Goal: Task Accomplishment & Management: Complete application form

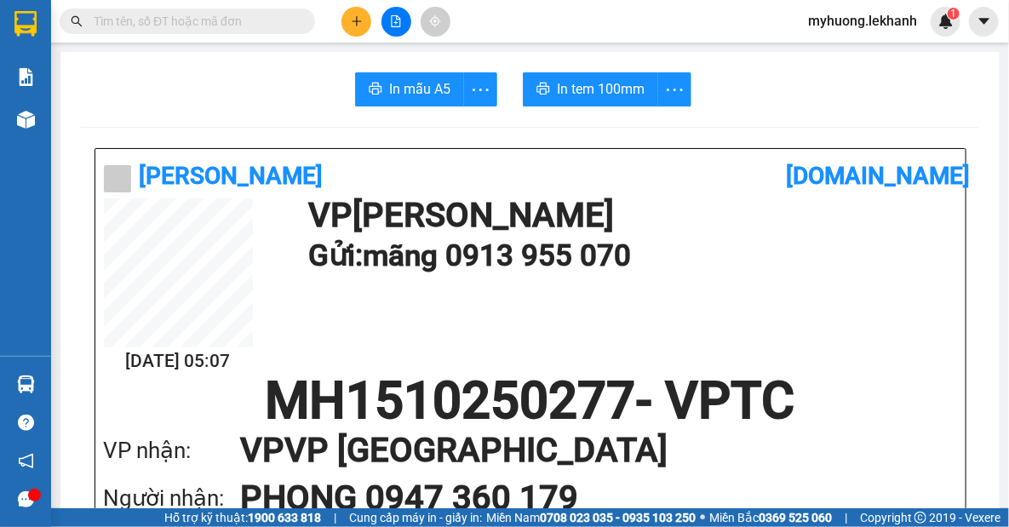
scroll to position [1393, 0]
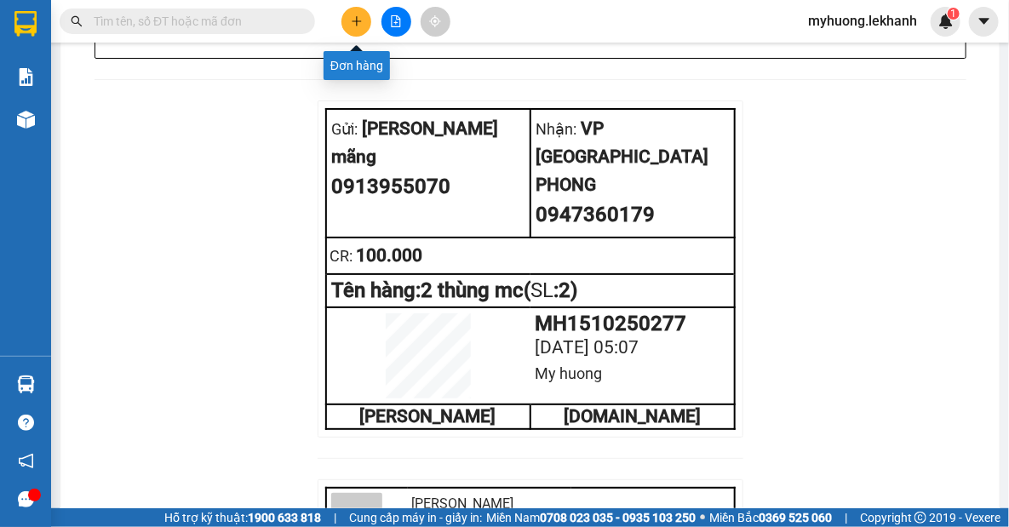
click at [358, 26] on icon "plus" at bounding box center [357, 21] width 12 height 12
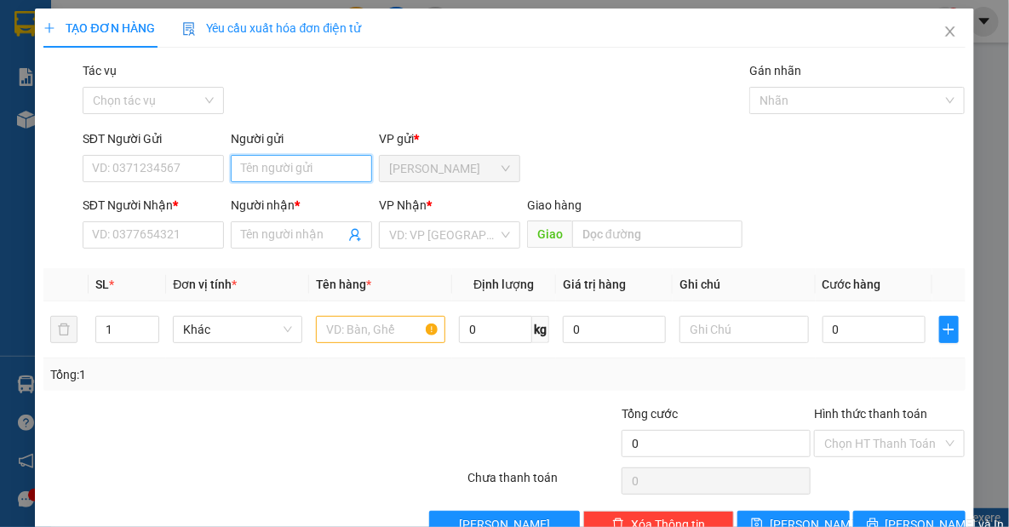
click at [299, 178] on input "Người gửi" at bounding box center [301, 168] width 141 height 27
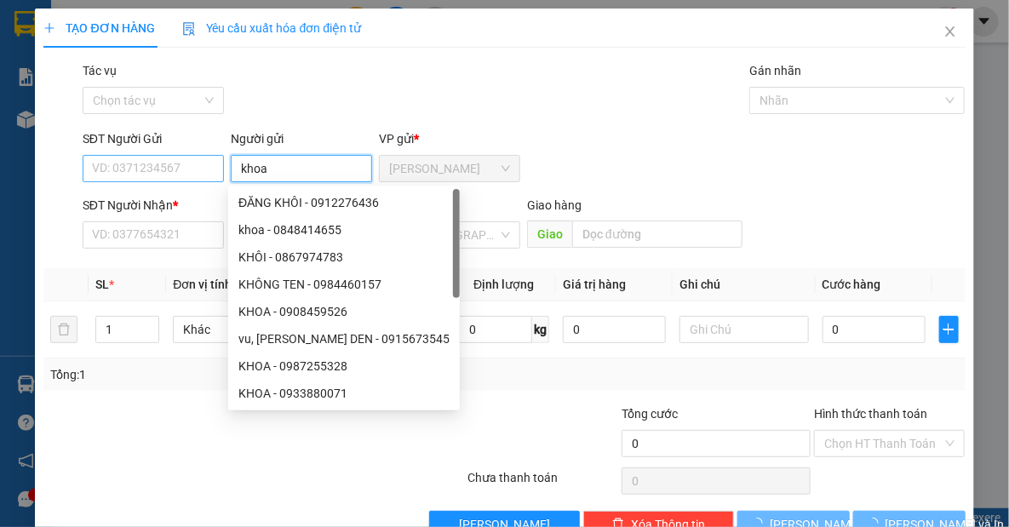
type input "khoa"
click at [197, 170] on input "SĐT Người Gửi" at bounding box center [153, 168] width 141 height 27
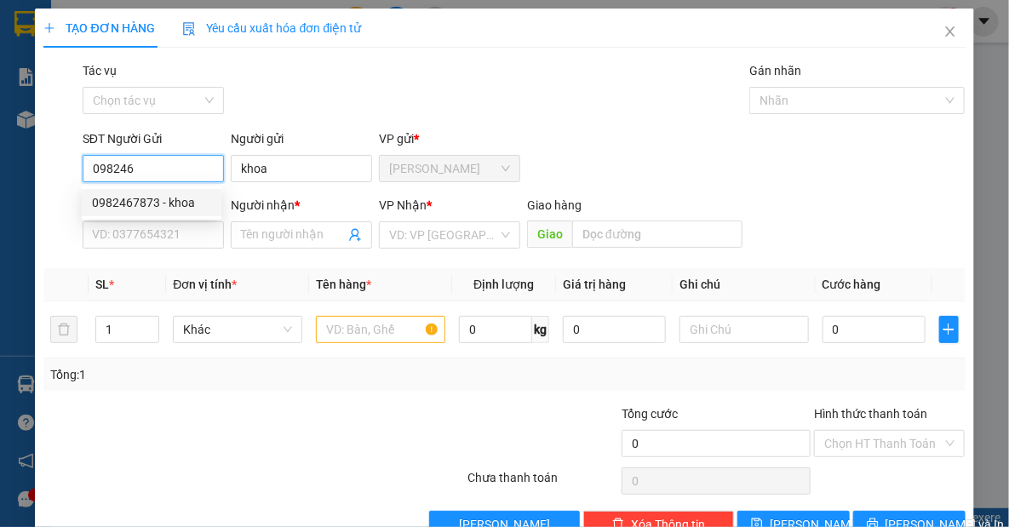
click at [152, 200] on div "0982467873 - khoa" at bounding box center [151, 202] width 119 height 19
type input "0982467873"
type input "0988570093"
type input "hiển"
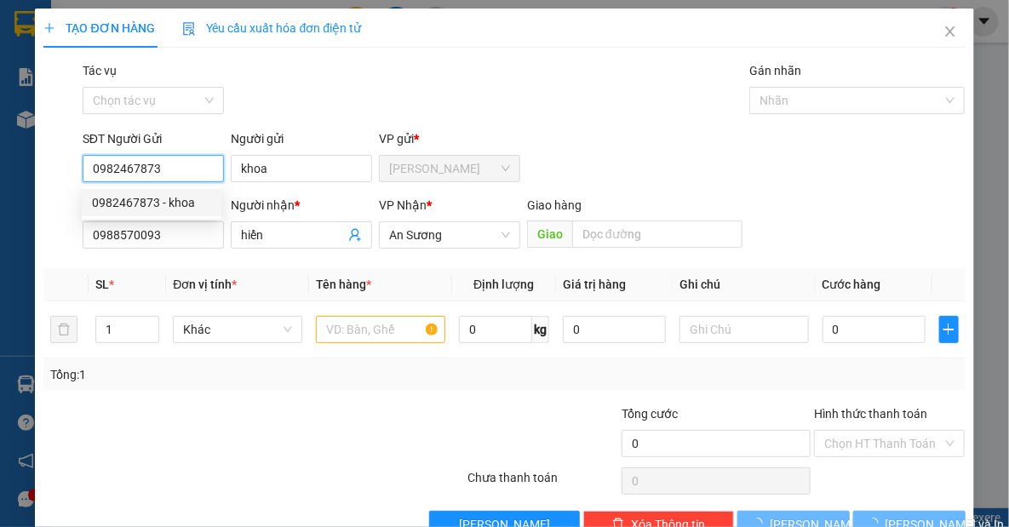
type input "80.000"
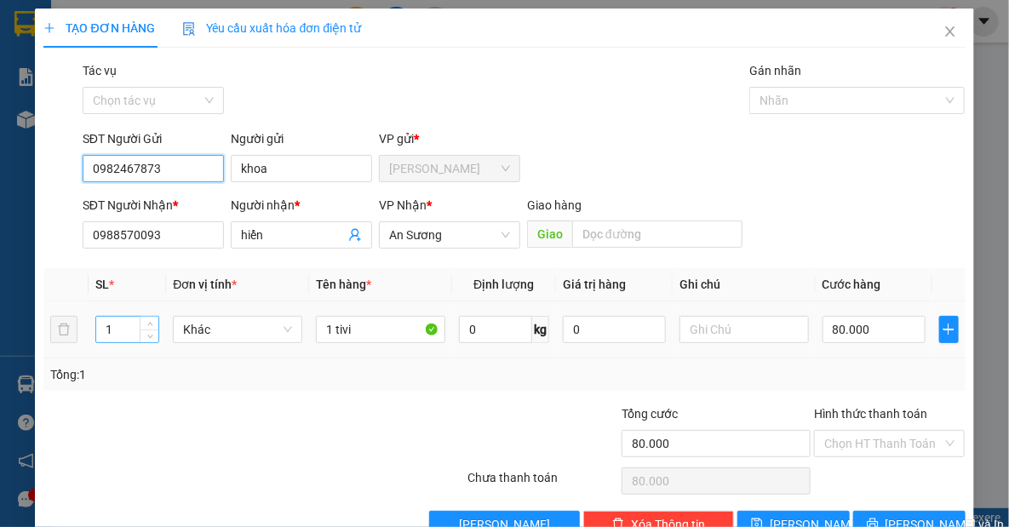
type input "0982467873"
click at [114, 341] on input "1" at bounding box center [127, 330] width 62 height 26
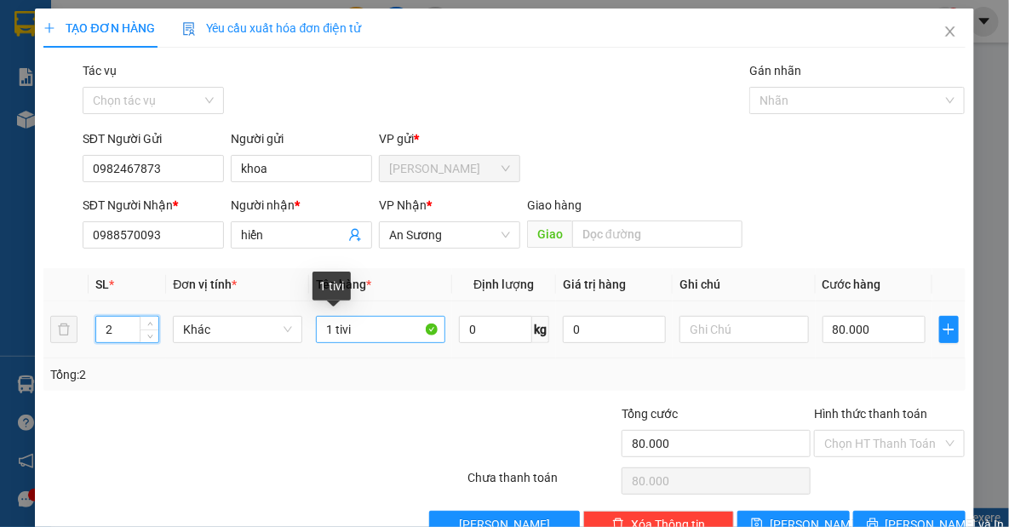
type input "2"
click at [329, 334] on input "1 tivi" at bounding box center [380, 329] width 129 height 27
type input "2 tivi"
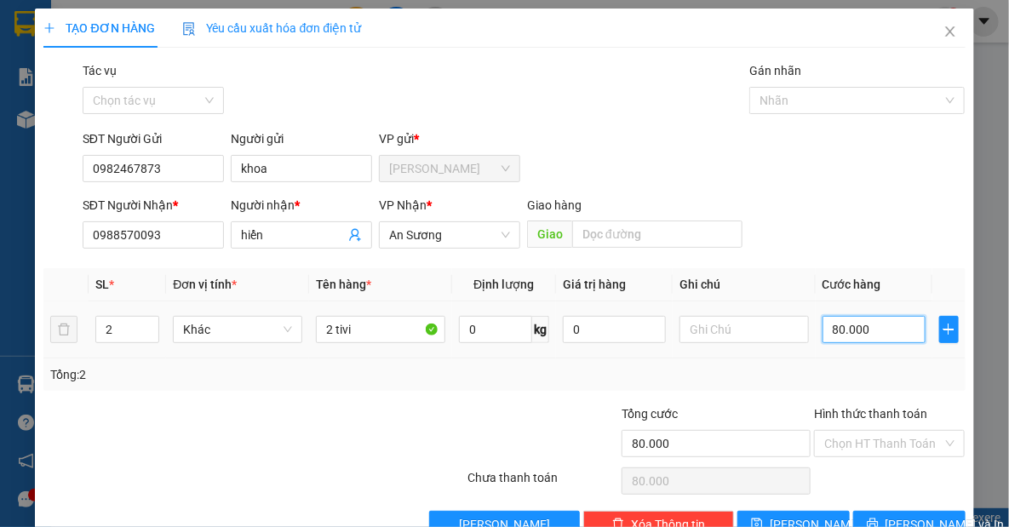
click at [882, 333] on input "80.000" at bounding box center [873, 329] width 103 height 27
type input "1"
type input "10"
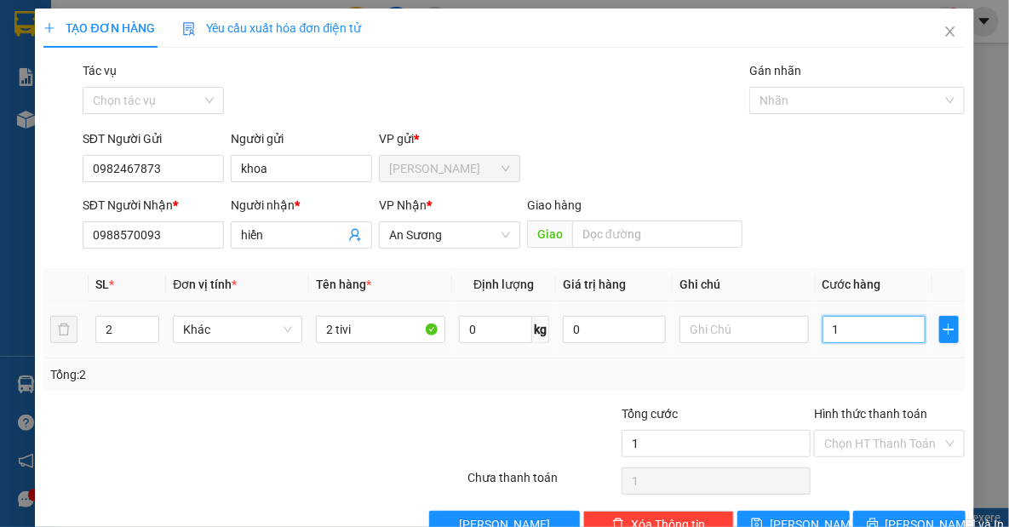
type input "10"
type input "100"
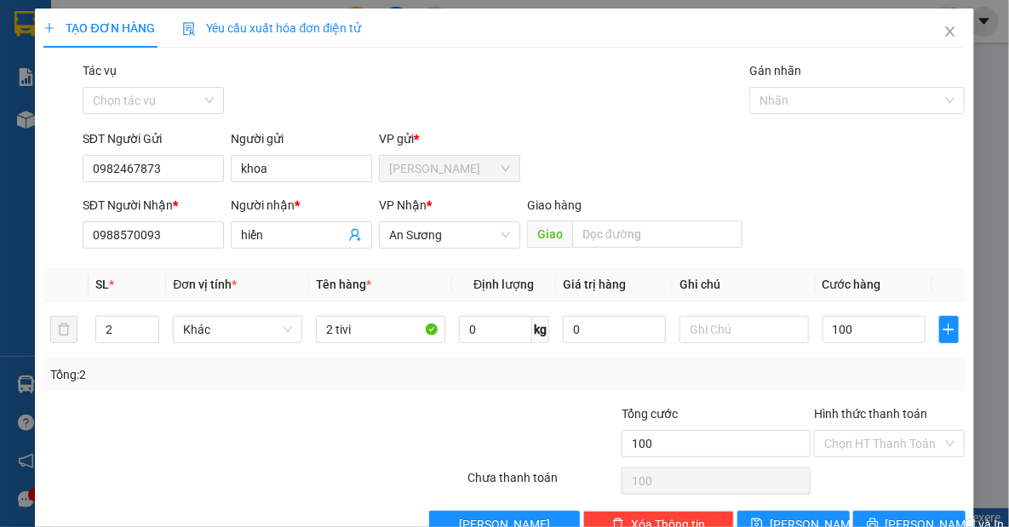
type input "100.000"
click at [786, 360] on div "Tổng: 2" at bounding box center [503, 374] width 921 height 32
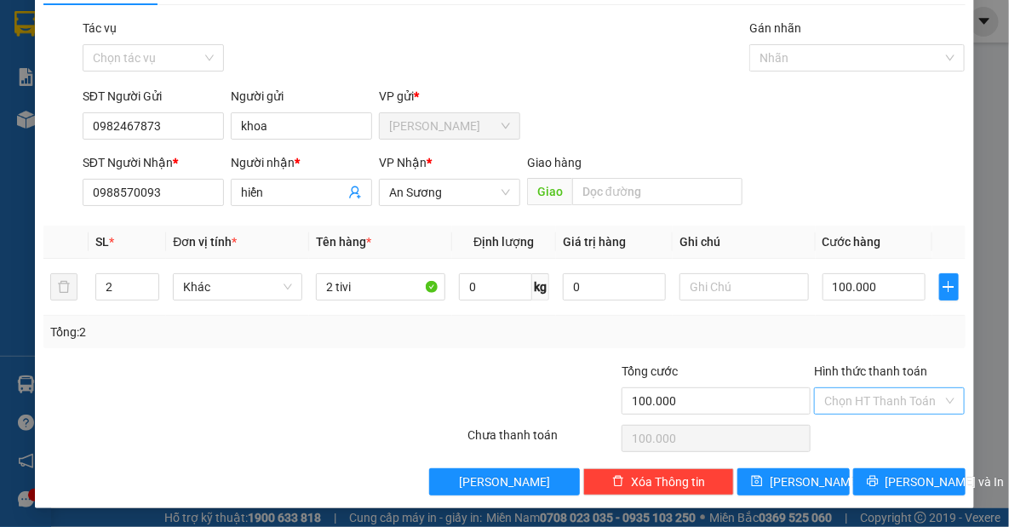
click at [874, 404] on input "Hình thức thanh toán" at bounding box center [883, 401] width 118 height 26
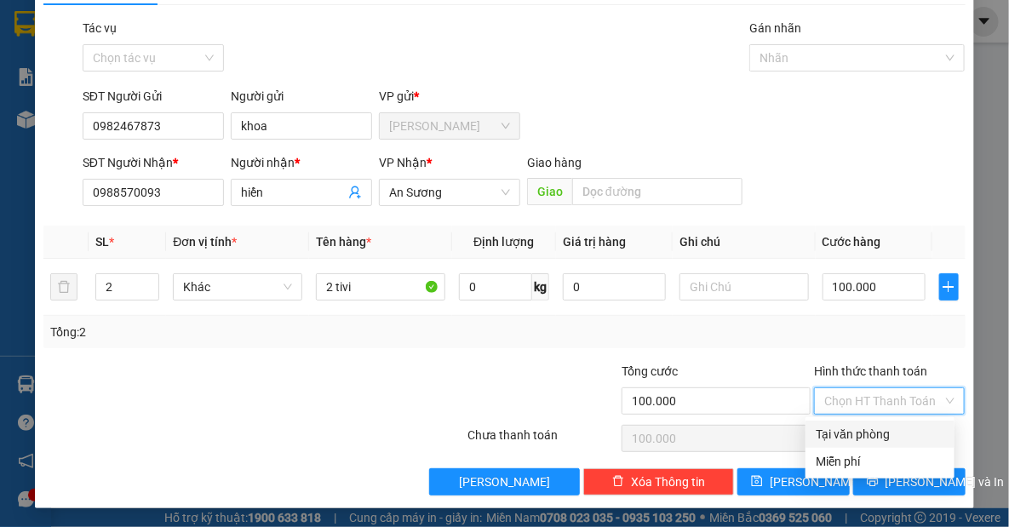
click at [867, 432] on div "Tại văn phòng" at bounding box center [880, 434] width 129 height 19
type input "0"
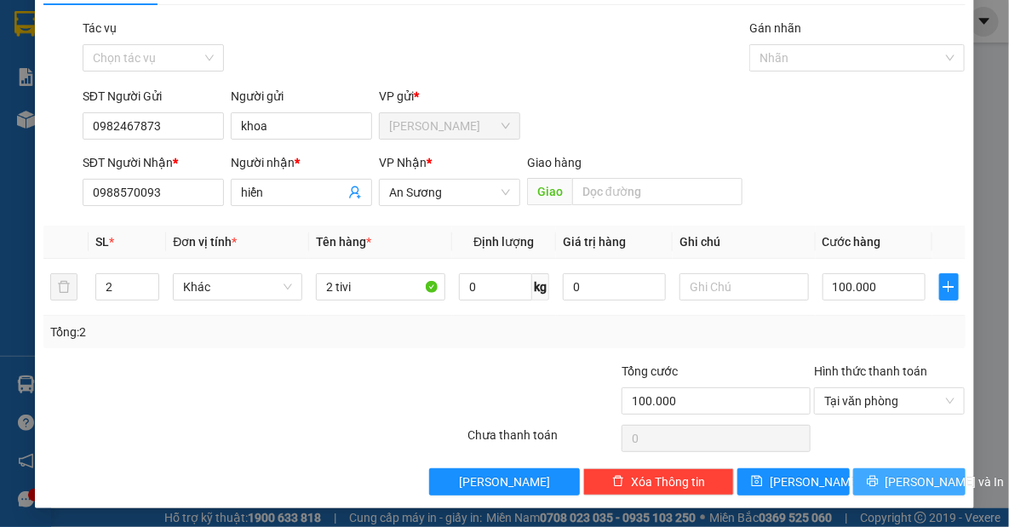
click at [885, 484] on span "[PERSON_NAME] và In" at bounding box center [944, 482] width 119 height 19
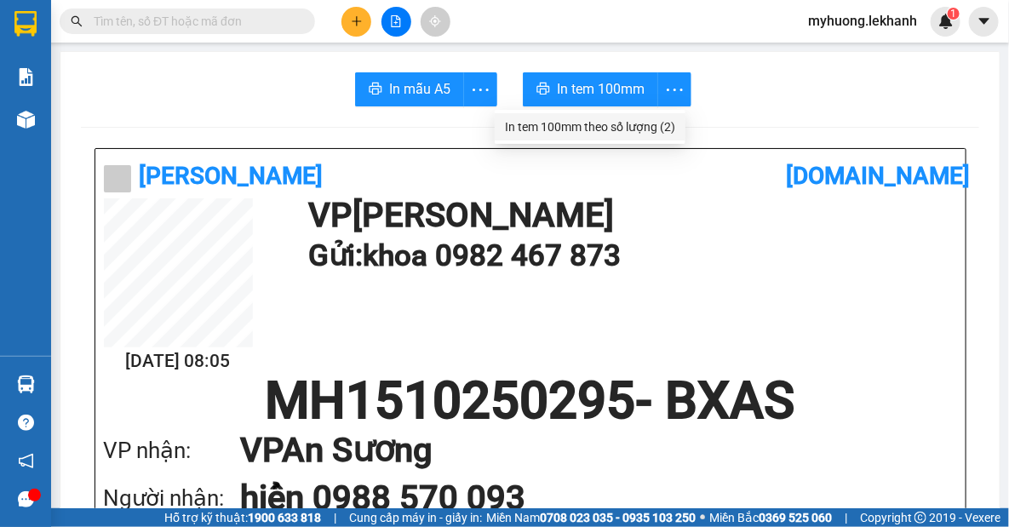
click at [666, 125] on div "In tem 100mm theo số lượng (2)" at bounding box center [590, 126] width 170 height 19
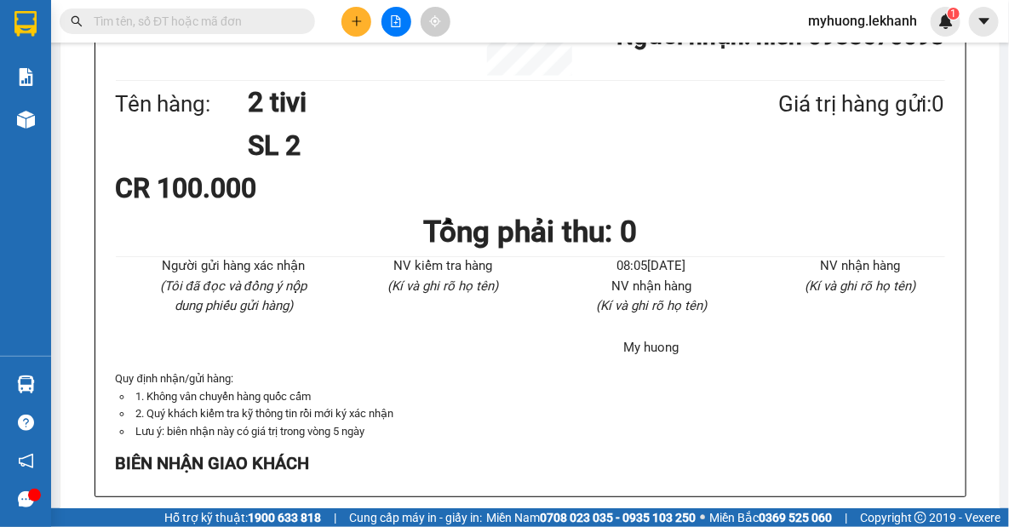
scroll to position [656, 0]
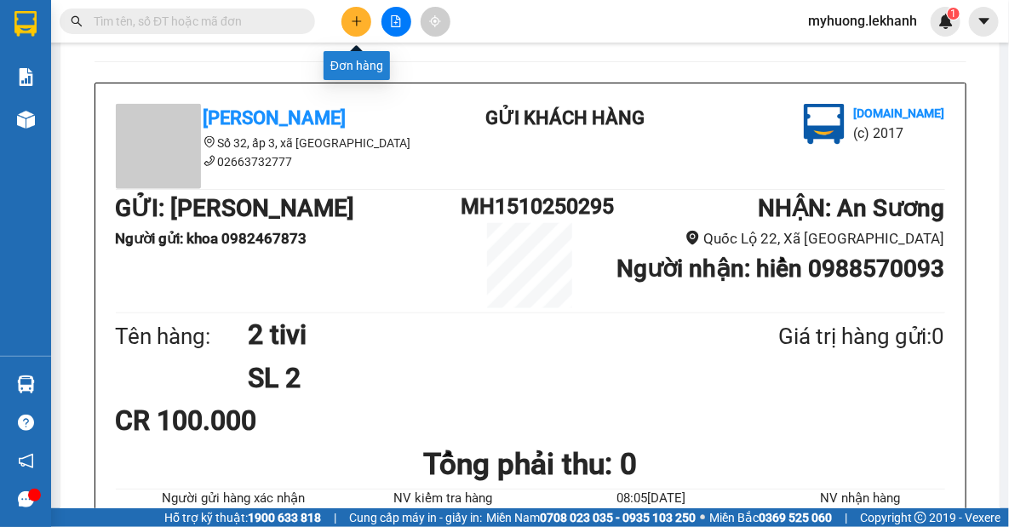
click at [356, 29] on button at bounding box center [356, 22] width 30 height 30
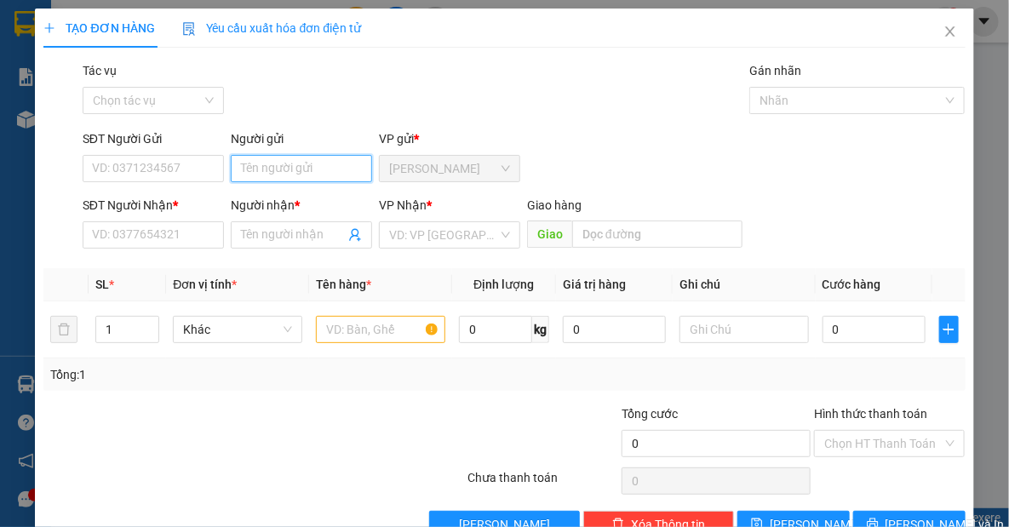
click at [316, 163] on input "Người gửi" at bounding box center [301, 168] width 141 height 27
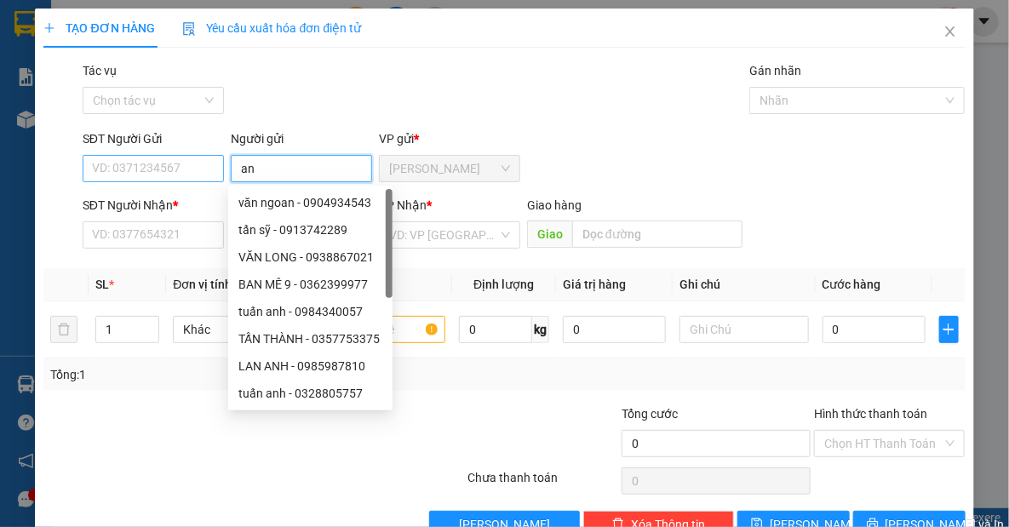
type input "an"
click at [170, 174] on input "SĐT Người Gửi" at bounding box center [153, 168] width 141 height 27
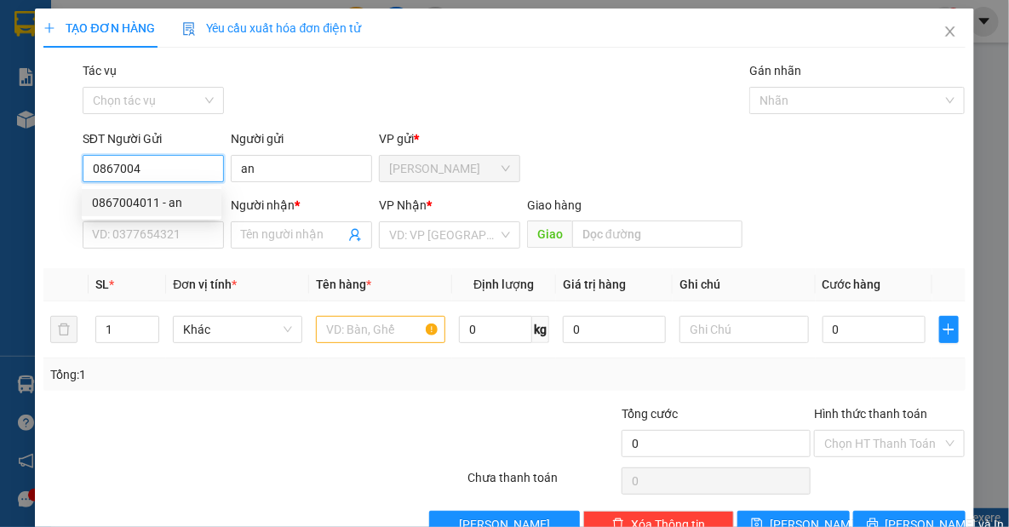
click at [177, 210] on div "0867004011 - an" at bounding box center [151, 202] width 119 height 19
type input "0867004011"
type input "an"
type input "0974671865"
type input "yến"
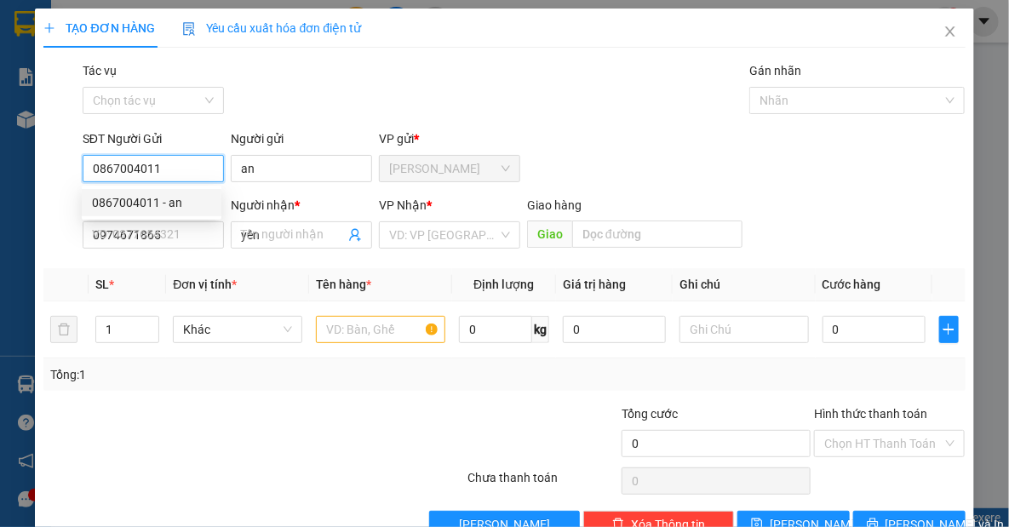
type input "30.000"
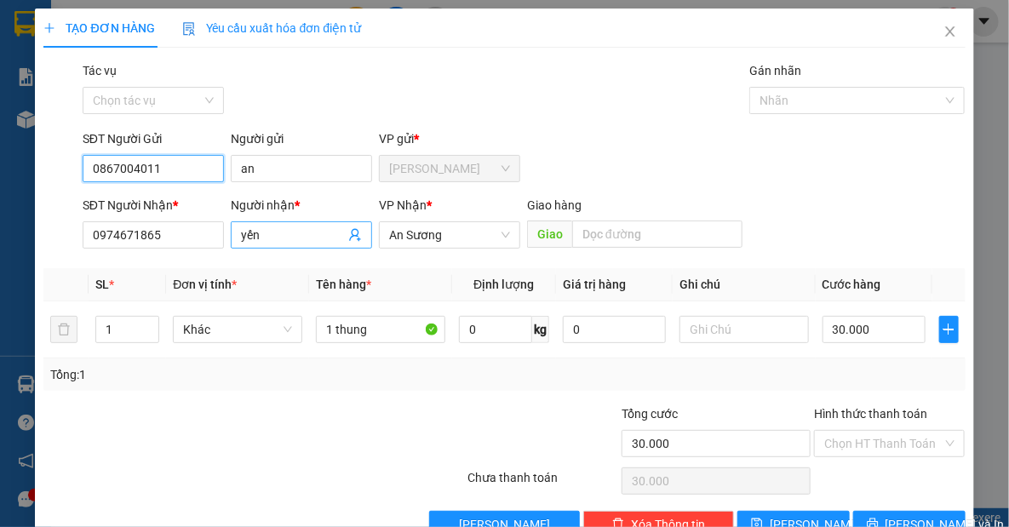
type input "0867004011"
click at [278, 245] on span "yến" at bounding box center [301, 234] width 141 height 27
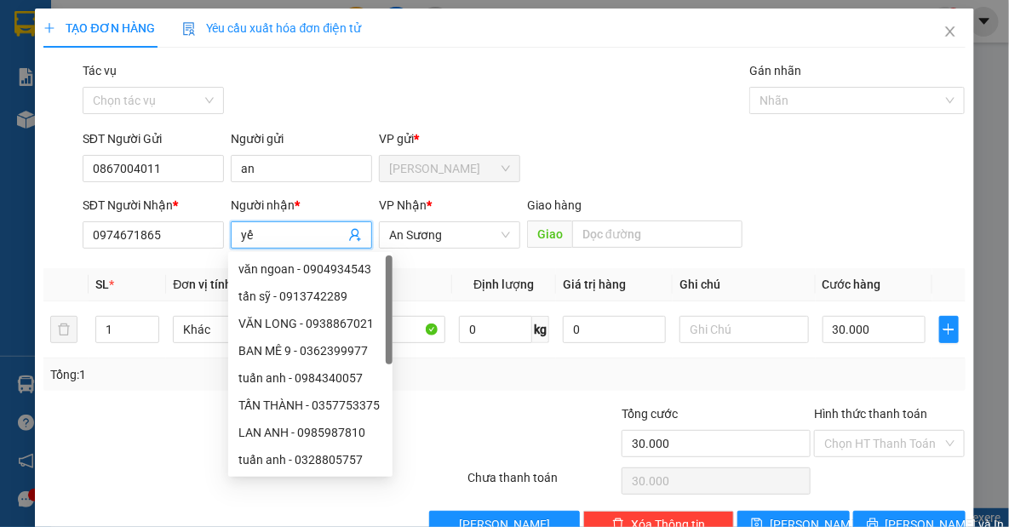
type input "y"
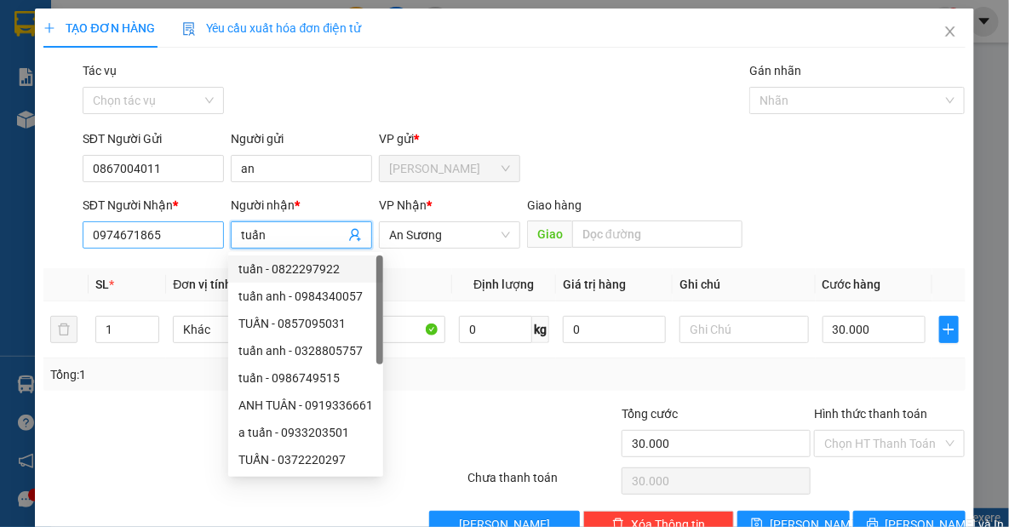
type input "tuấn"
click at [164, 233] on input "0974671865" at bounding box center [153, 234] width 141 height 27
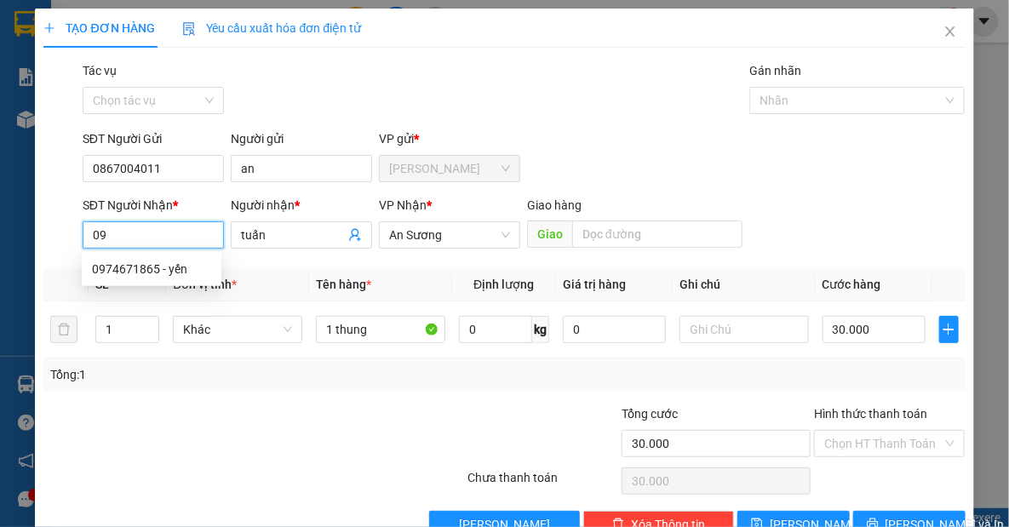
type input "0"
type input "0899490767"
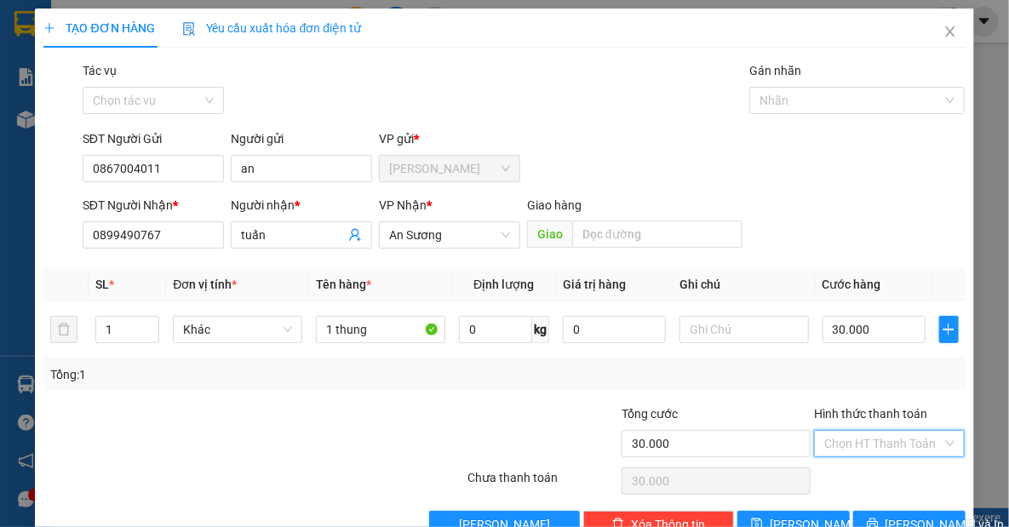
click at [877, 447] on input "Hình thức thanh toán" at bounding box center [883, 444] width 118 height 26
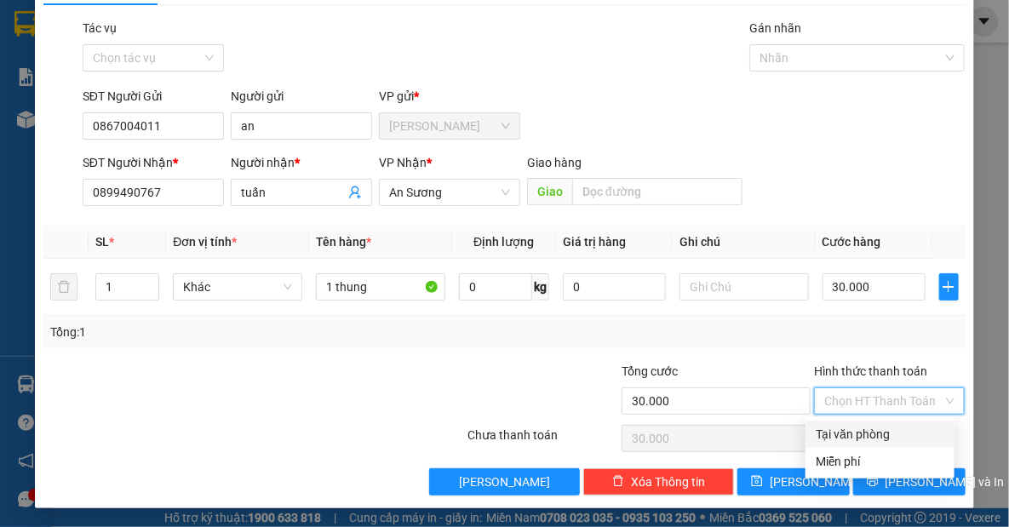
click at [887, 436] on div "Tại văn phòng" at bounding box center [880, 434] width 129 height 19
type input "0"
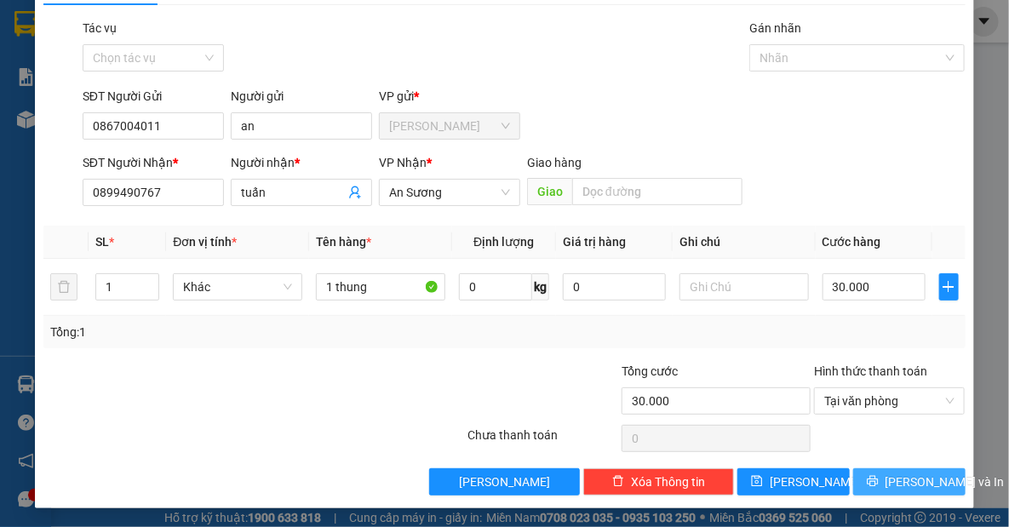
click at [901, 478] on span "[PERSON_NAME] và In" at bounding box center [944, 482] width 119 height 19
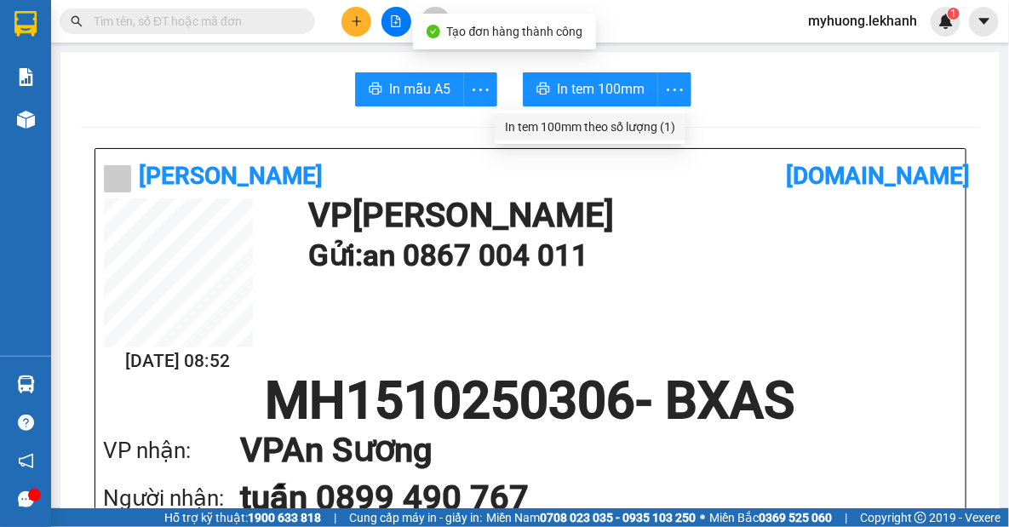
click at [668, 121] on div "In tem 100mm theo số lượng (1)" at bounding box center [590, 126] width 170 height 19
